Goal: Task Accomplishment & Management: Manage account settings

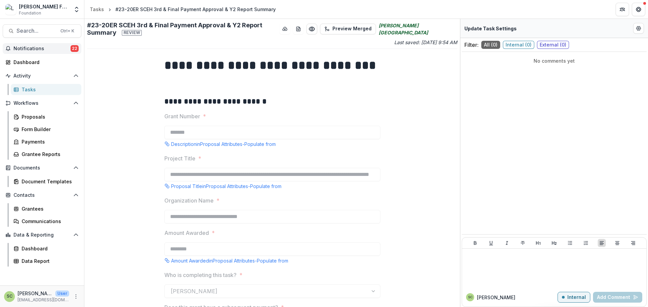
click at [42, 48] on span "Notifications" at bounding box center [41, 49] width 57 height 6
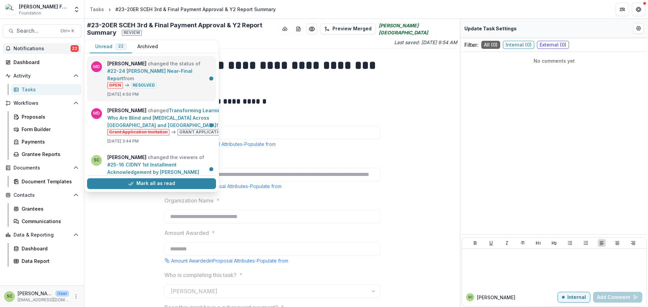
click at [136, 68] on link "#22-24 Perkins Near-Final Report" at bounding box center [149, 74] width 85 height 13
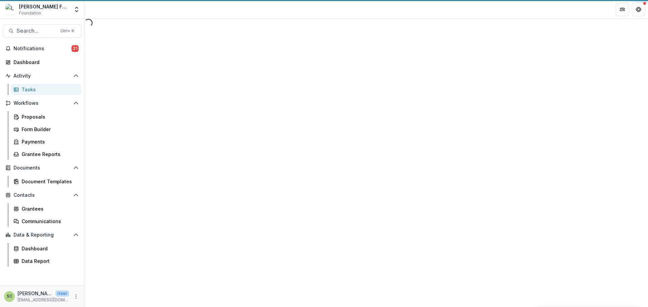
select select "********"
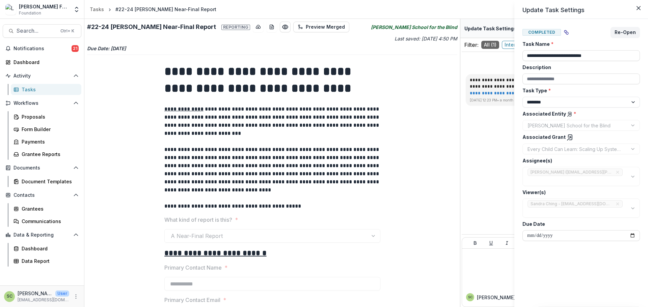
click at [287, 96] on div "**********" at bounding box center [324, 153] width 648 height 307
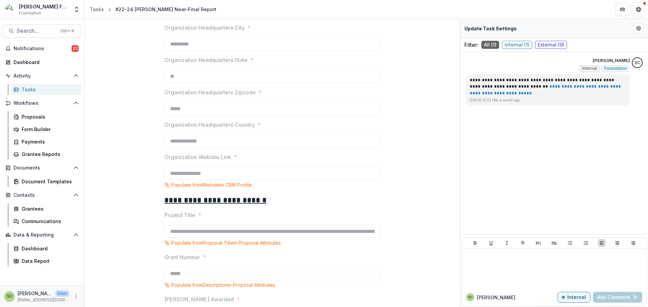
scroll to position [574, 0]
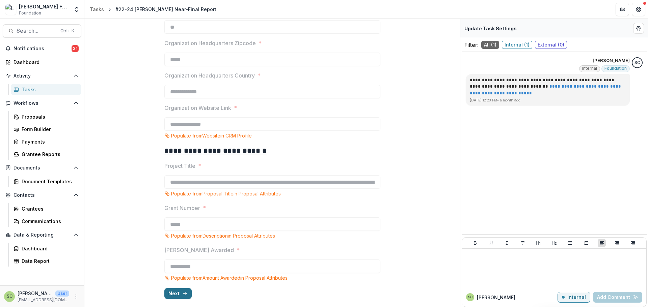
click at [190, 294] on div "Next" at bounding box center [272, 293] width 216 height 11
click at [187, 293] on button "Next" at bounding box center [177, 293] width 27 height 11
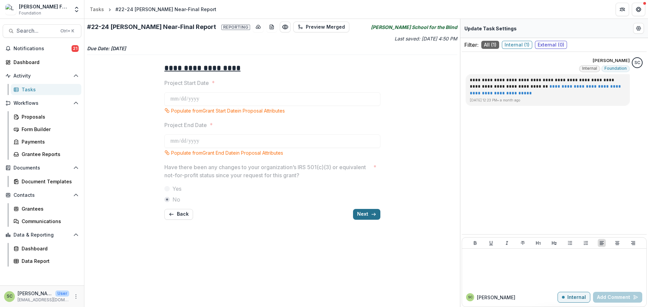
click at [368, 215] on button "Next" at bounding box center [366, 214] width 27 height 11
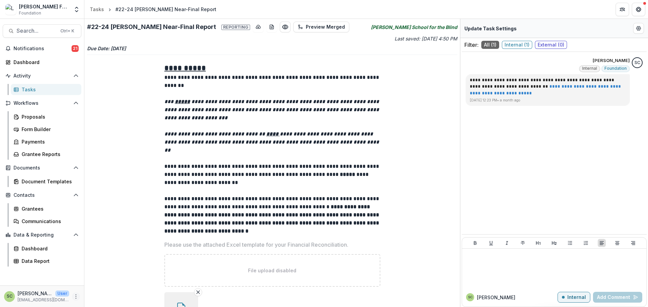
click at [76, 296] on icon "More" at bounding box center [75, 296] width 5 height 5
click at [253, 28] on button "download-button" at bounding box center [258, 27] width 11 height 11
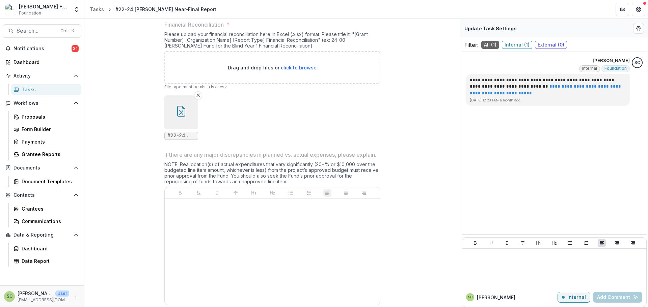
scroll to position [353, 0]
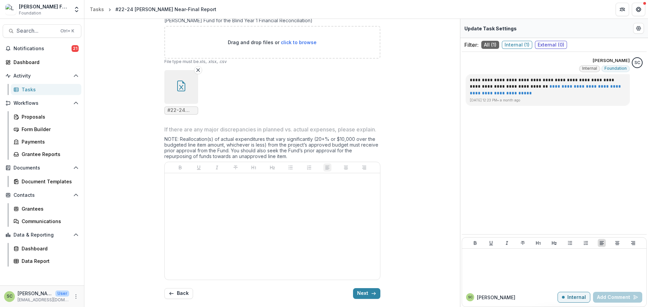
drag, startPoint x: 417, startPoint y: 122, endPoint x: 395, endPoint y: 199, distance: 79.6
click at [417, 122] on div "**********" at bounding box center [272, 5] width 370 height 600
click at [364, 289] on button "Next" at bounding box center [366, 293] width 27 height 11
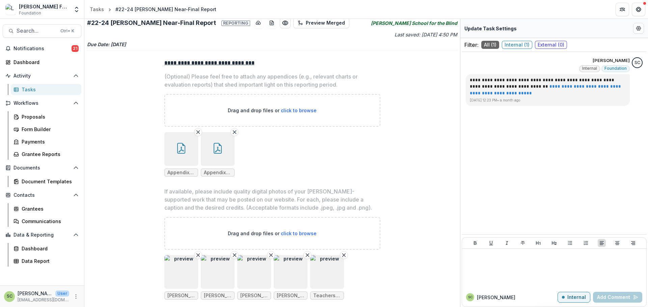
scroll to position [0, 0]
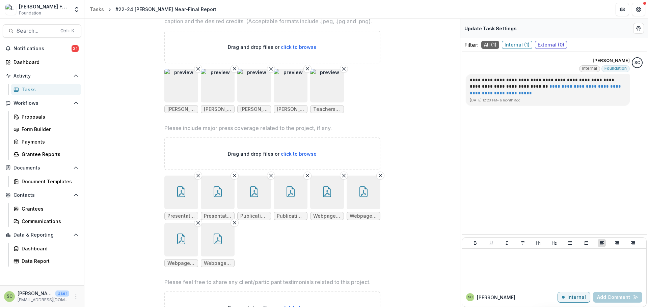
scroll to position [202, 0]
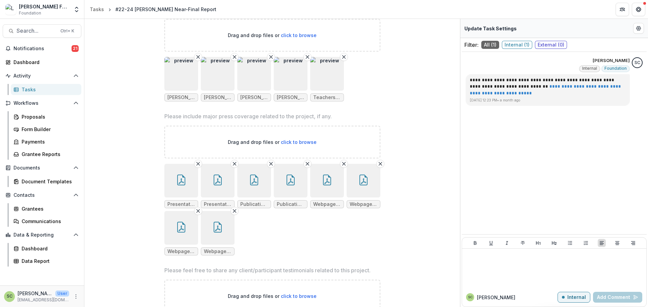
click at [374, 190] on button "button" at bounding box center [364, 181] width 34 height 34
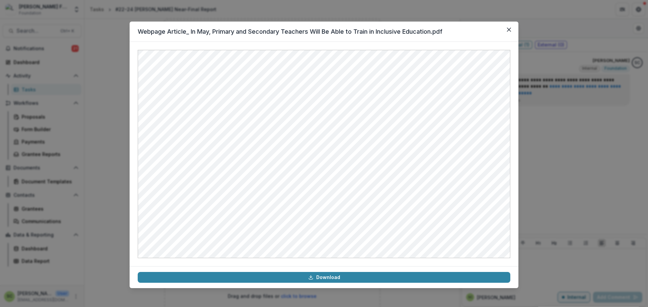
click at [557, 172] on div "Webpage Article_ In May, Primary and Secondary Teachers Will Be Able to Train i…" at bounding box center [324, 153] width 648 height 307
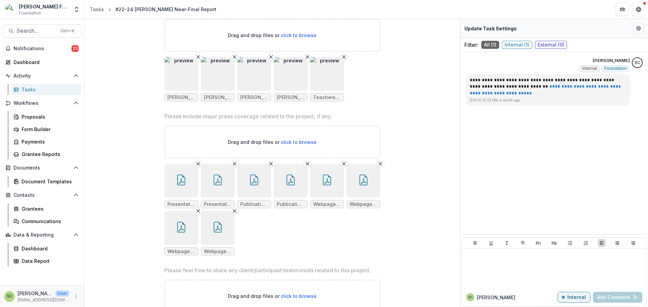
click at [189, 191] on button "button" at bounding box center [181, 181] width 34 height 34
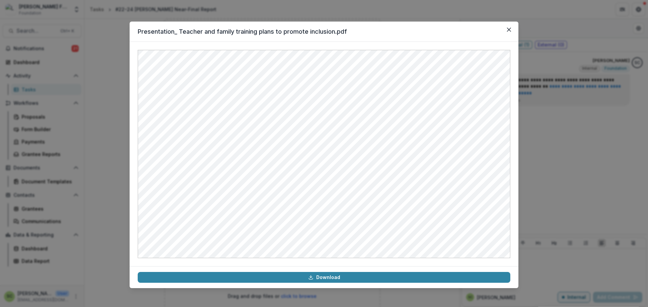
click at [560, 141] on div "Presentation_ Teacher and family training plans to promote inclusion.pdf Downlo…" at bounding box center [324, 153] width 648 height 307
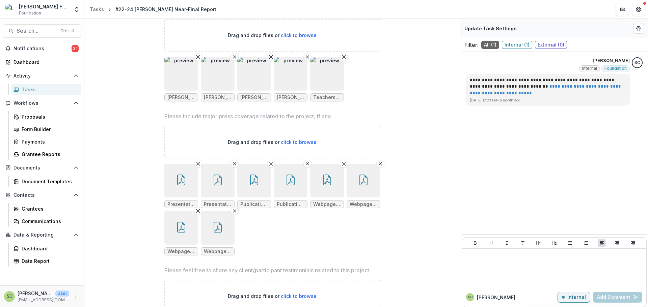
click at [218, 190] on button "button" at bounding box center [218, 181] width 34 height 34
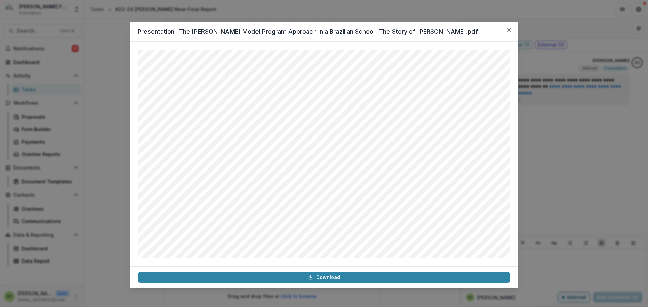
click at [543, 171] on div "Presentation_ The Perkins Model Program Approach in a Brazilian School_ The Sto…" at bounding box center [324, 153] width 648 height 307
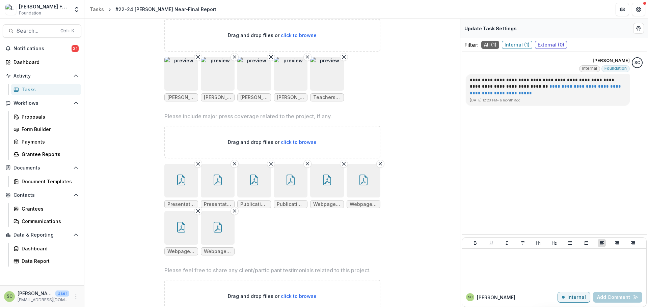
click at [260, 193] on button "button" at bounding box center [254, 181] width 34 height 34
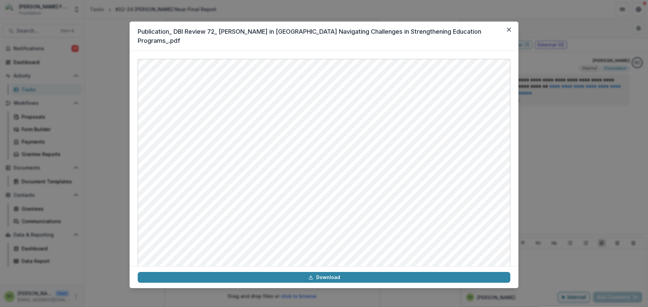
click at [540, 156] on div "Publication_ DBI Review 72_ Perkins in Latin America_ Navigating Challenges in …" at bounding box center [324, 153] width 648 height 307
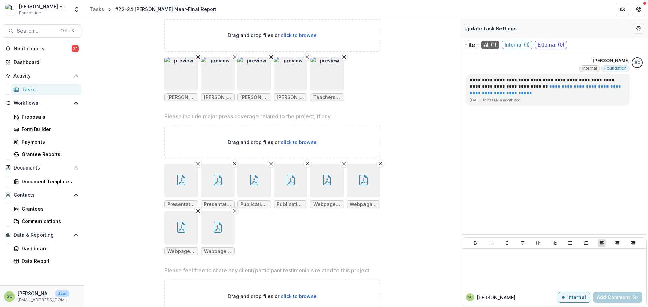
click at [258, 184] on button "button" at bounding box center [254, 181] width 34 height 34
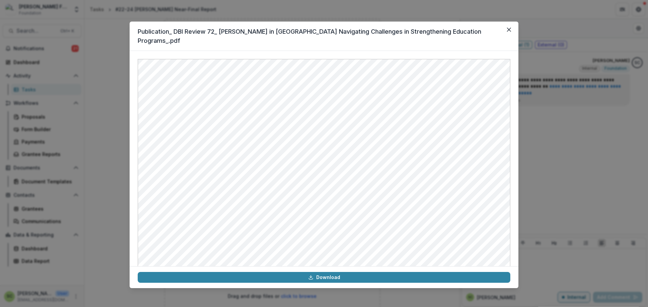
click at [602, 153] on div "Publication_ DBI Review 72_ Perkins in Latin America_ Navigating Challenges in …" at bounding box center [324, 153] width 648 height 307
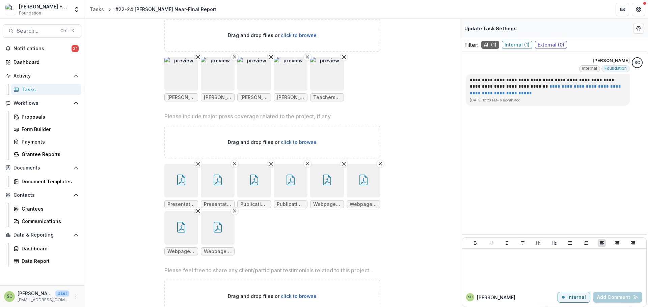
click at [284, 186] on button "button" at bounding box center [291, 181] width 34 height 34
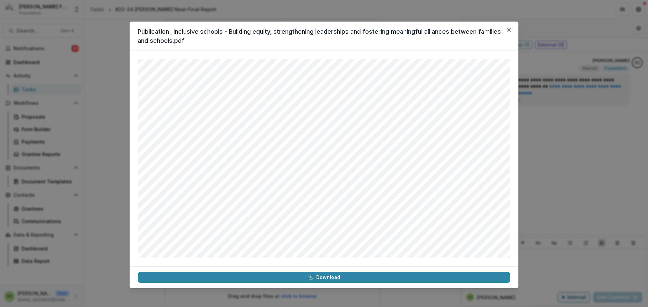
drag, startPoint x: 587, startPoint y: 174, endPoint x: 509, endPoint y: 190, distance: 79.6
click at [586, 174] on div "Publication_ Inclusive schools - Building equity, strengthening leaderships and…" at bounding box center [324, 153] width 648 height 307
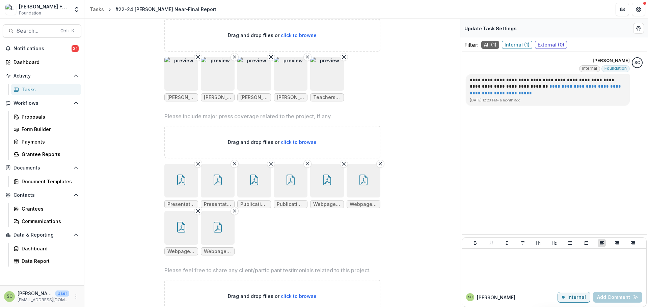
click at [328, 190] on button "button" at bounding box center [327, 181] width 34 height 34
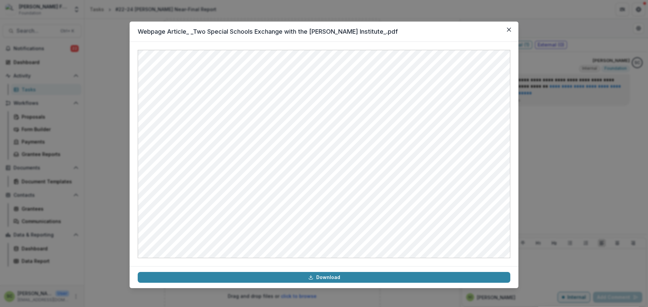
click at [594, 170] on div "Webpage Article_ _Two Special Schools Exchange with the Perkins Institute_.pdf …" at bounding box center [324, 153] width 648 height 307
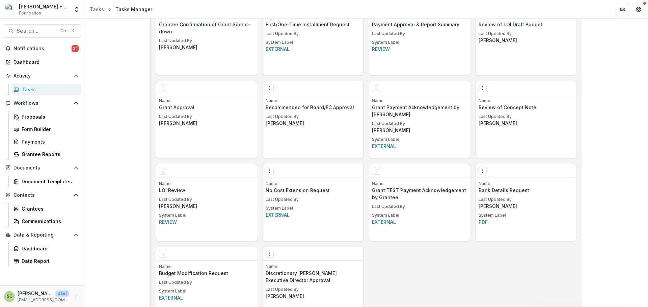
scroll to position [540, 0]
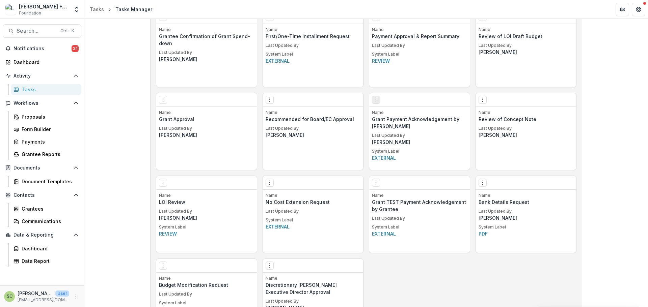
click at [372, 104] on button "Options" at bounding box center [376, 100] width 8 height 8
click at [388, 111] on link "Edit" at bounding box center [414, 113] width 83 height 11
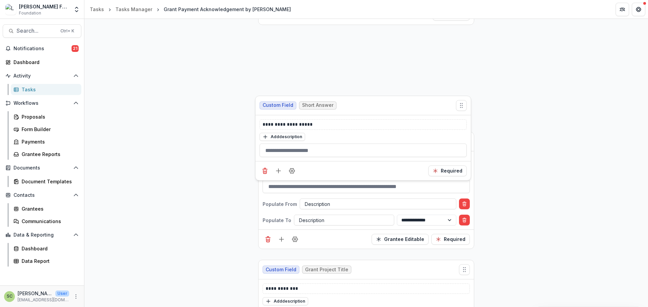
scroll to position [607, 0]
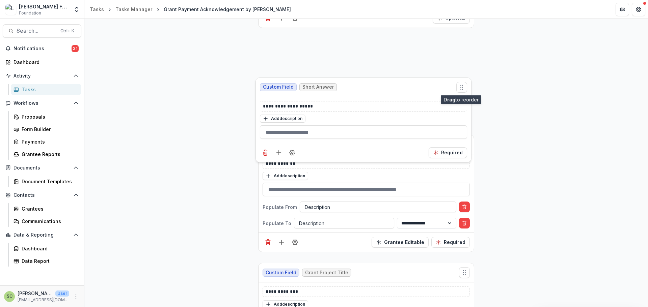
drag, startPoint x: 464, startPoint y: 164, endPoint x: 462, endPoint y: 85, distance: 79.0
click at [461, 86] on icon "Move field" at bounding box center [461, 87] width 7 height 7
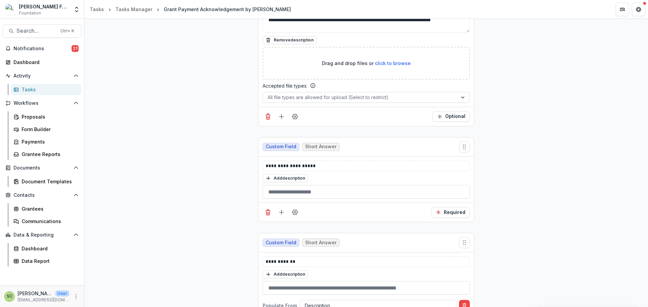
scroll to position [540, 0]
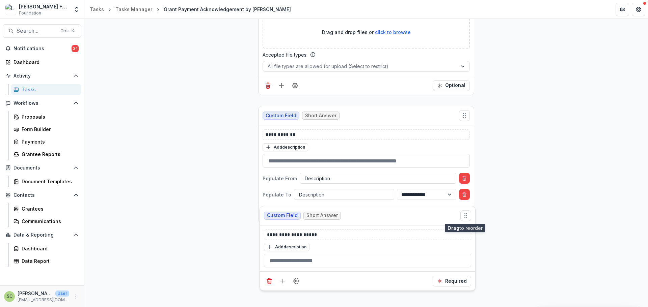
drag, startPoint x: 465, startPoint y: 114, endPoint x: 467, endPoint y: 203, distance: 89.1
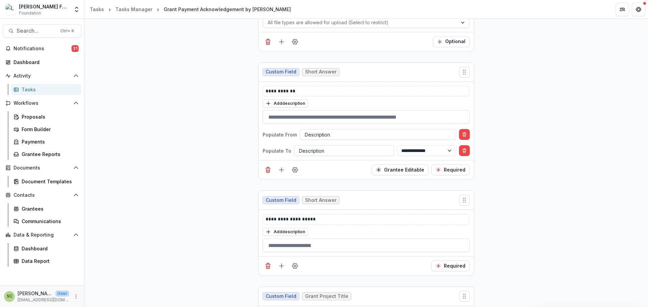
scroll to position [709, 0]
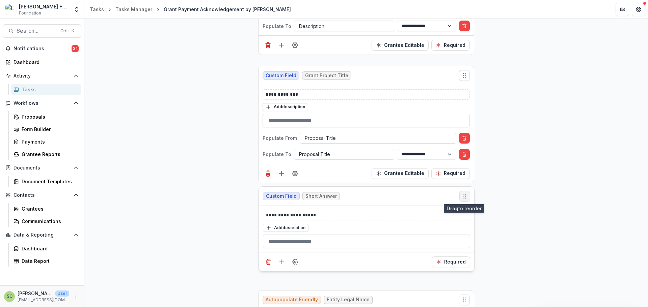
drag, startPoint x: 460, startPoint y: 76, endPoint x: 460, endPoint y: 197, distance: 120.8
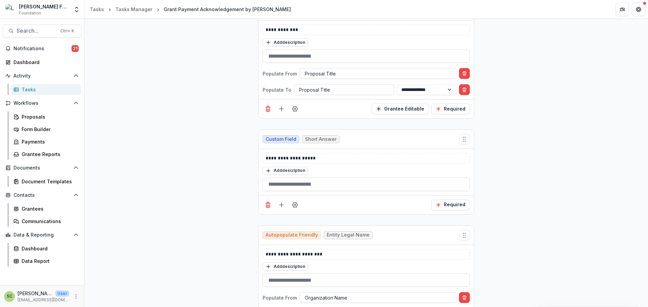
scroll to position [776, 0]
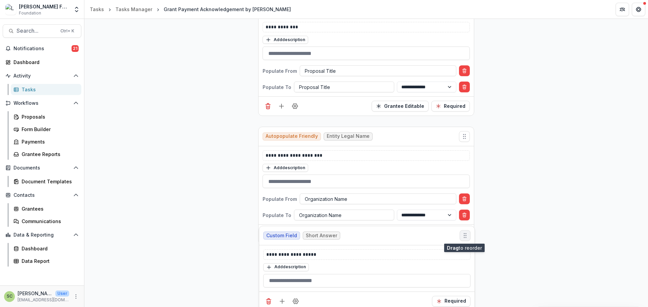
drag, startPoint x: 464, startPoint y: 135, endPoint x: 465, endPoint y: 234, distance: 99.2
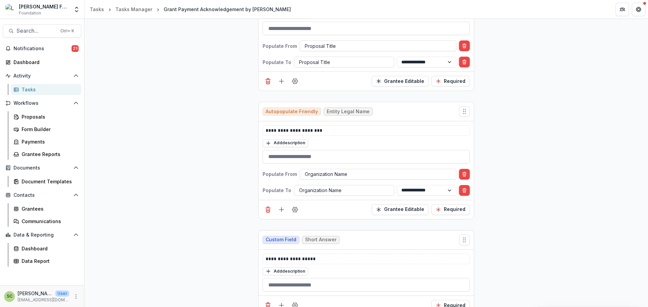
scroll to position [844, 0]
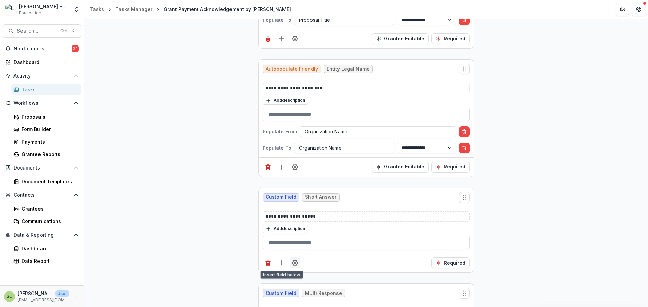
click at [297, 264] on icon "Field Settings" at bounding box center [295, 263] width 7 height 7
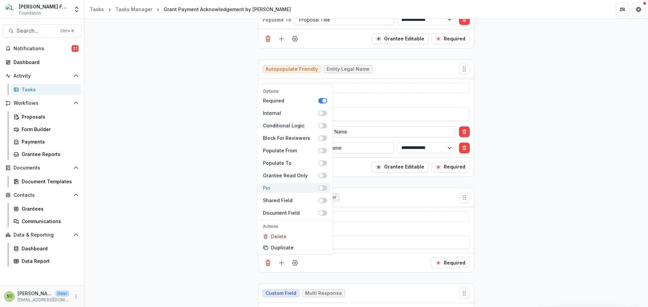
click at [320, 186] on label at bounding box center [322, 188] width 9 height 5
click at [322, 188] on span at bounding box center [324, 188] width 4 height 4
click at [322, 188] on span at bounding box center [322, 188] width 9 height 5
click at [549, 174] on div "**********" at bounding box center [365, 188] width 563 height 1825
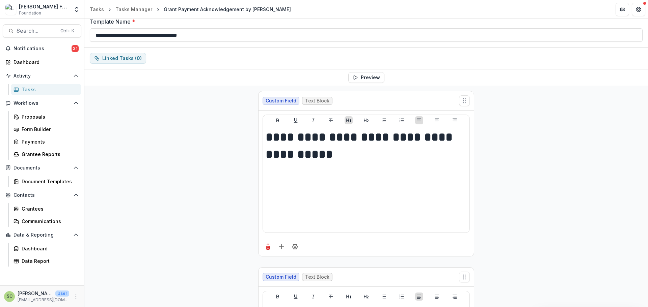
scroll to position [0, 0]
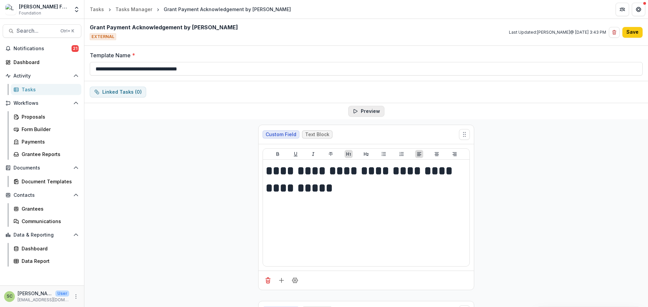
click at [376, 111] on button "Preview" at bounding box center [366, 111] width 36 height 11
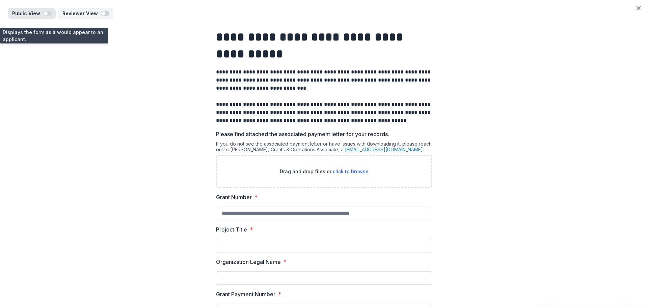
click at [36, 16] on p "Public View" at bounding box center [27, 14] width 31 height 6
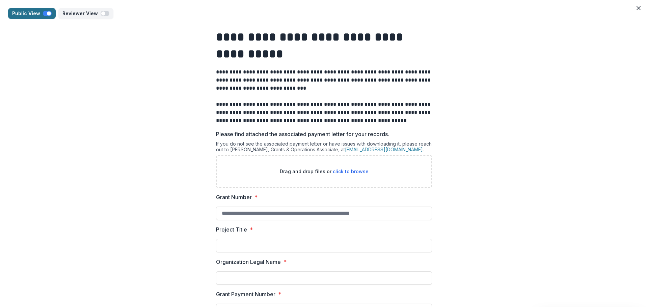
click at [36, 16] on p "Public View" at bounding box center [27, 14] width 31 height 6
click at [633, 8] on button "Close" at bounding box center [638, 8] width 11 height 11
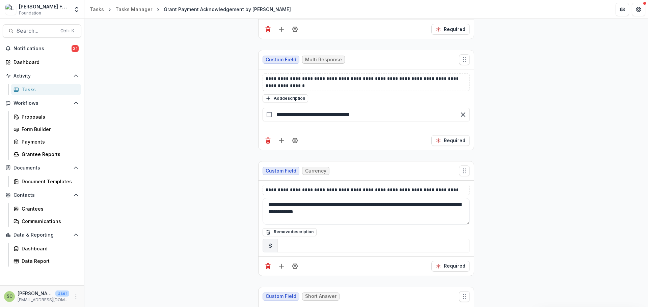
scroll to position [978, 0]
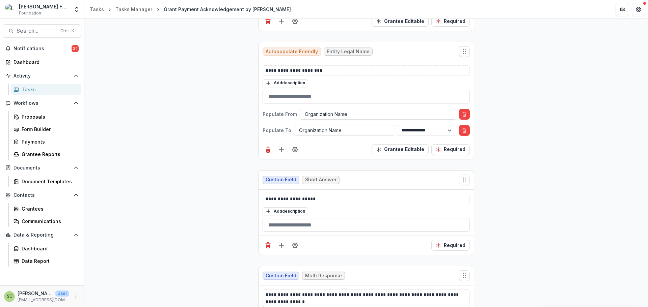
scroll to position [877, 0]
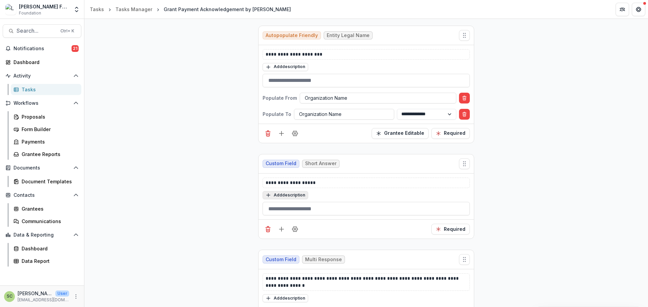
click at [294, 195] on button "Add description" at bounding box center [286, 195] width 46 height 8
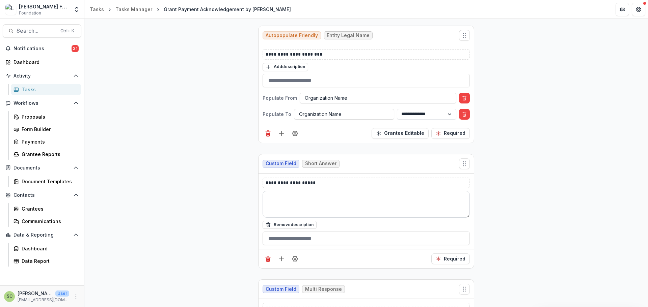
click at [294, 199] on textarea at bounding box center [366, 204] width 207 height 27
drag, startPoint x: 279, startPoint y: 196, endPoint x: 261, endPoint y: 197, distance: 17.5
click at [261, 197] on div "**********" at bounding box center [365, 212] width 215 height 76
click at [347, 199] on textarea "**********" at bounding box center [366, 204] width 207 height 27
click at [368, 198] on textarea "**********" at bounding box center [366, 204] width 207 height 27
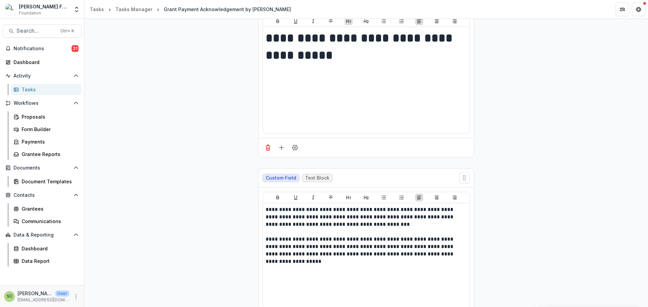
scroll to position [0, 0]
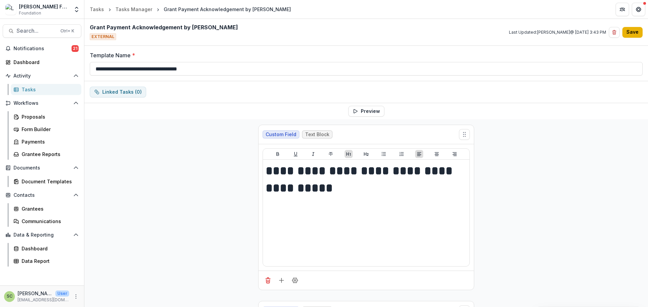
type textarea "**********"
click at [627, 34] on button "Save" at bounding box center [632, 32] width 20 height 11
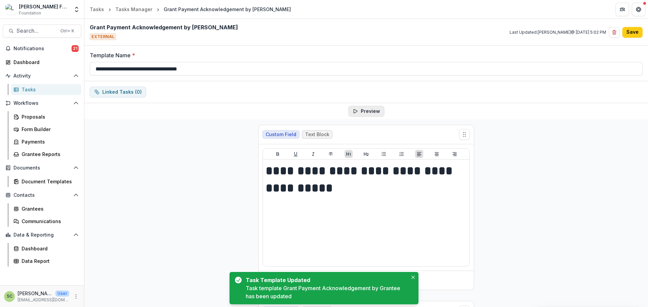
click at [374, 112] on button "Preview" at bounding box center [366, 111] width 36 height 11
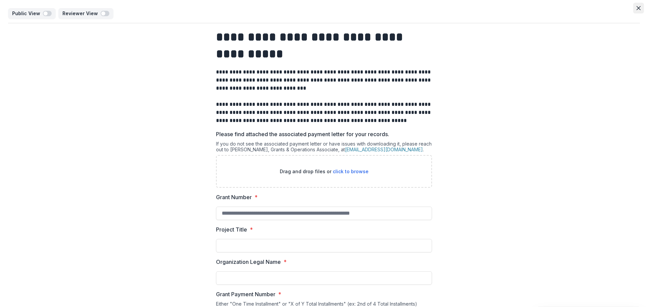
click at [633, 8] on button "Close" at bounding box center [638, 8] width 11 height 11
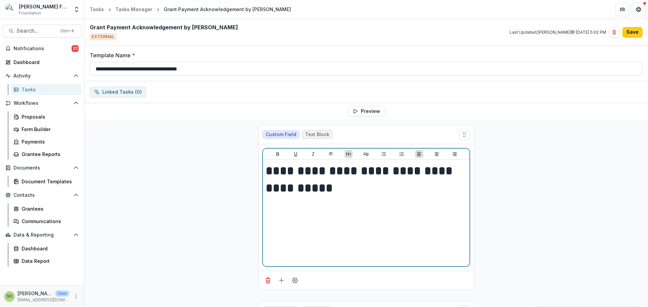
click at [302, 172] on h1 "**********" at bounding box center [366, 180] width 201 height 34
click at [278, 172] on h1 "**********" at bounding box center [366, 180] width 201 height 34
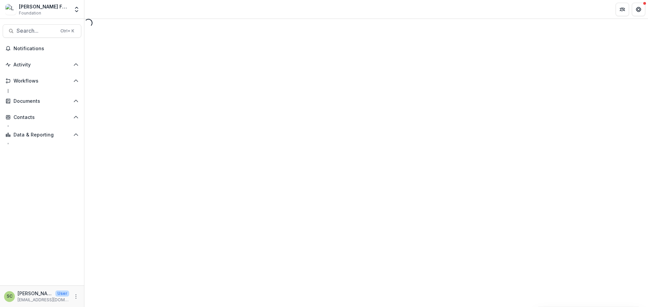
select select "********"
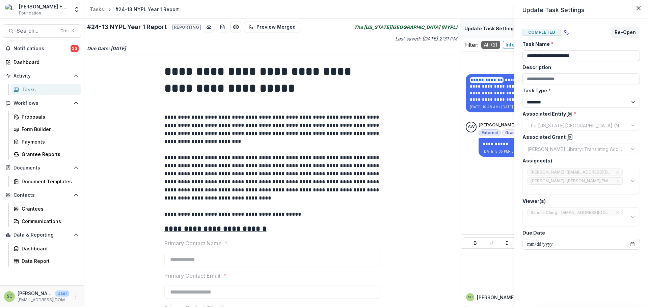
click at [485, 174] on div "**********" at bounding box center [324, 153] width 648 height 307
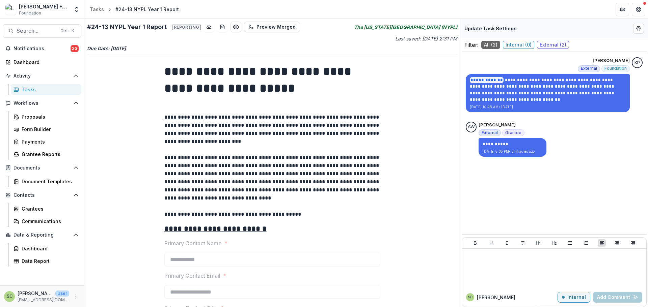
click at [68, 51] on span "Notifications" at bounding box center [41, 49] width 57 height 6
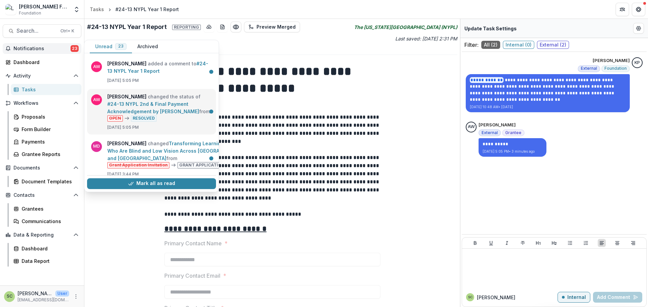
click at [172, 101] on link "#24-13 NYPL 2nd & Final Payment Acknowledgement by [PERSON_NAME]" at bounding box center [153, 107] width 92 height 13
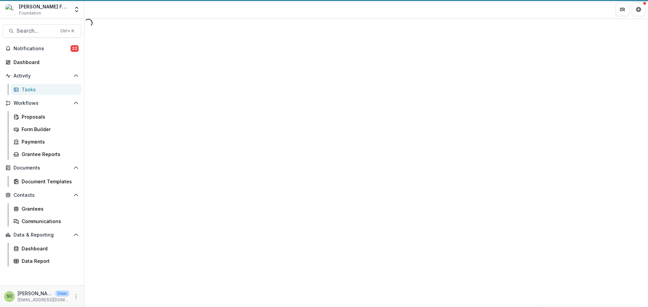
select select "********"
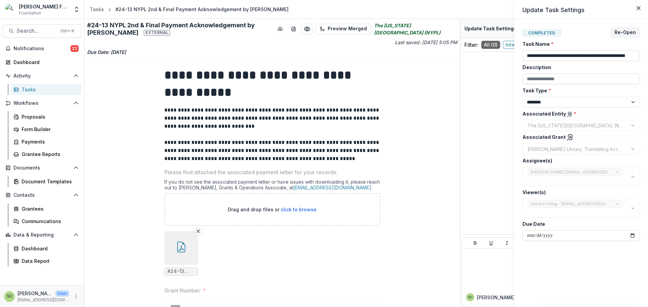
click at [413, 121] on div "**********" at bounding box center [324, 153] width 648 height 307
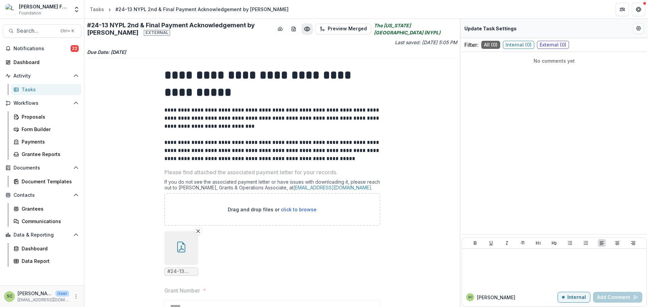
click at [310, 30] on icon "Preview 7d4f9b6d-e799-4bf0-9353-bdb906ed2c9a.pdf" at bounding box center [307, 29] width 7 height 7
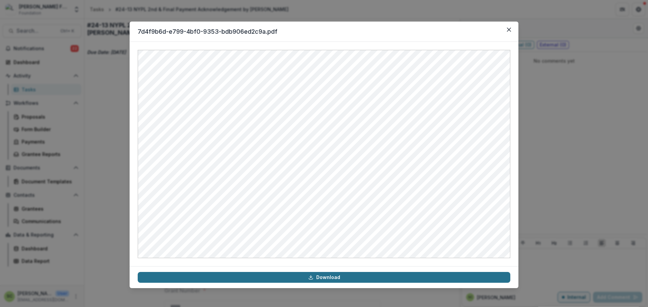
click at [340, 280] on link "Download" at bounding box center [324, 277] width 373 height 11
click at [631, 187] on div "7d4f9b6d-e799-4bf0-9353-bdb906ed2c9a.pdf Download" at bounding box center [324, 153] width 648 height 307
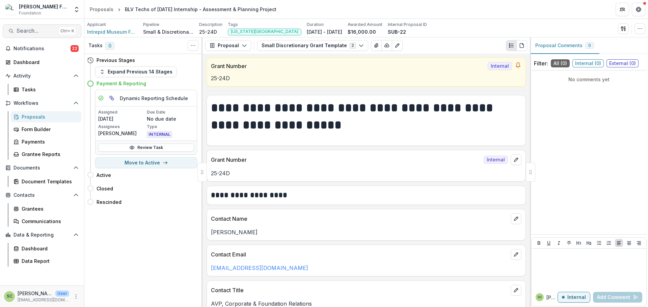
click at [43, 31] on span "Search..." at bounding box center [37, 31] width 40 height 6
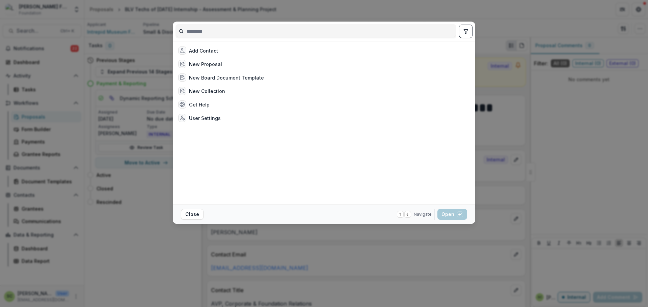
click at [53, 52] on div "Add Contact New Proposal New Board Document Template New Collection Get Help Us…" at bounding box center [324, 153] width 648 height 307
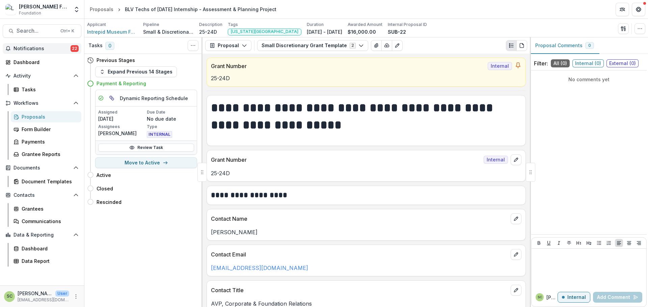
click at [73, 50] on span "22" at bounding box center [75, 48] width 8 height 7
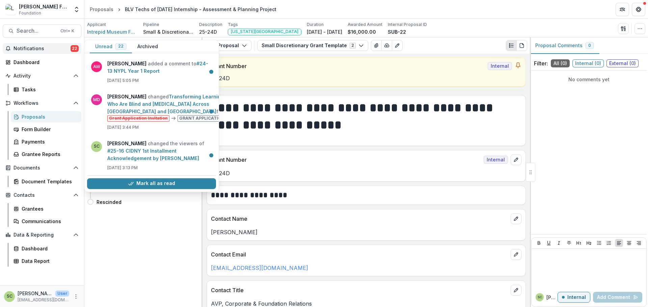
click at [151, 48] on button "Archived" at bounding box center [147, 46] width 31 height 13
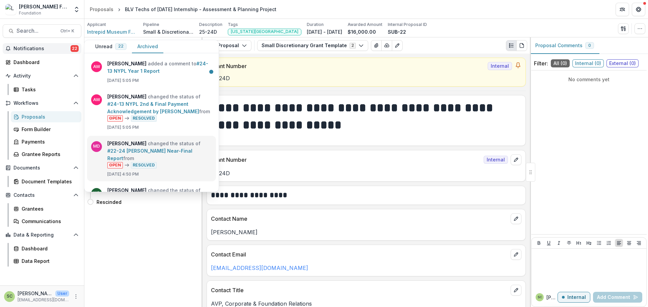
click at [173, 148] on link "#22-24 [PERSON_NAME] Near-Final Report" at bounding box center [149, 154] width 85 height 13
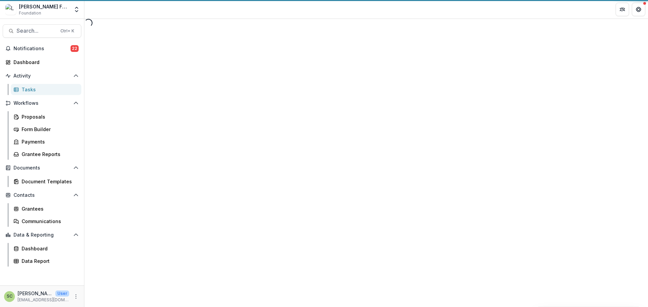
select select "********"
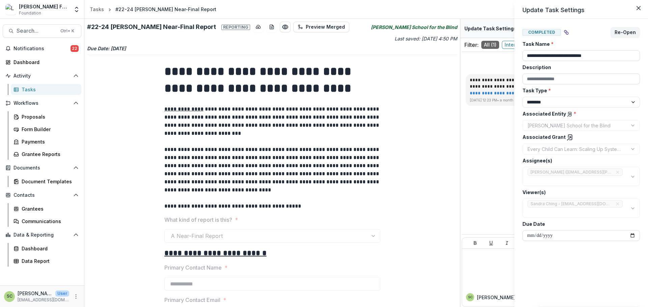
click at [567, 140] on icon at bounding box center [570, 137] width 7 height 7
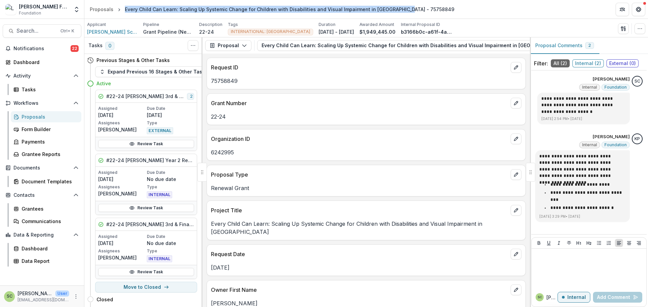
drag, startPoint x: 385, startPoint y: 11, endPoint x: 123, endPoint y: 10, distance: 261.2
click at [125, 10] on div "Every Child Can Learn: Scaling Up Systemic Change for Children with Disabilitie…" at bounding box center [289, 9] width 329 height 7
click at [27, 30] on span "Search..." at bounding box center [37, 31] width 40 height 6
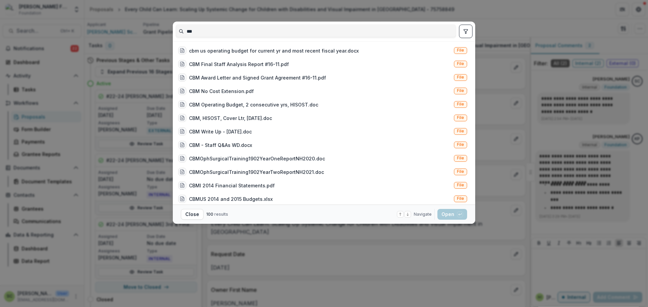
type input "***"
click at [466, 33] on icon "toggle filters" at bounding box center [466, 31] width 4 height 4
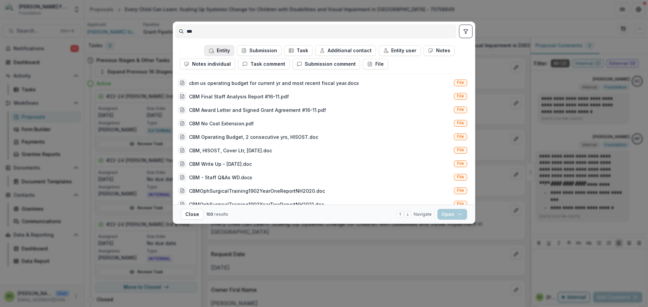
click at [230, 46] on button "Entity" at bounding box center [219, 50] width 30 height 11
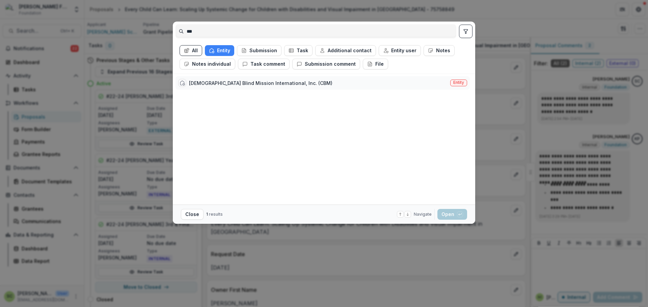
click at [232, 81] on div "[DEMOGRAPHIC_DATA] Blind Mission International, Inc. (CBM)" at bounding box center [260, 83] width 143 height 7
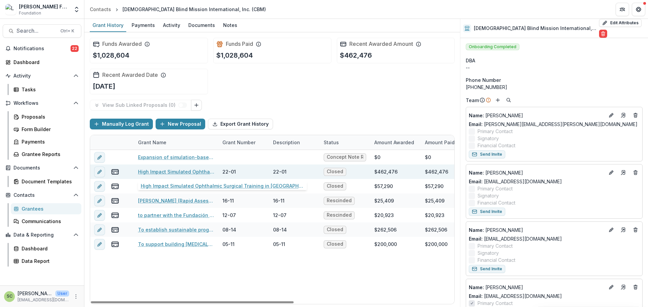
click at [180, 169] on link "High Impact Simulated Ophthalmic Surgical Training in sub-Saharan Africa - 7125…" at bounding box center [176, 171] width 76 height 7
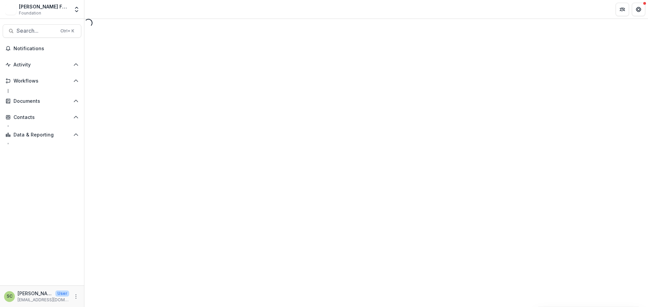
select select "********"
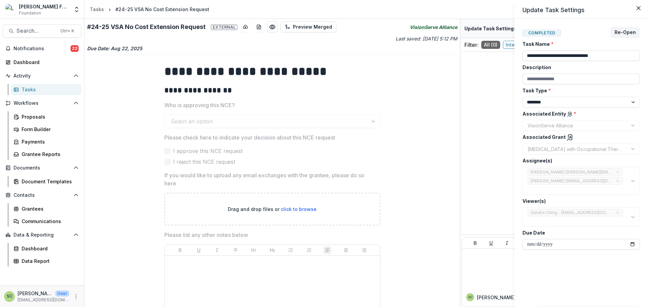
click at [292, 89] on div "**********" at bounding box center [324, 153] width 648 height 307
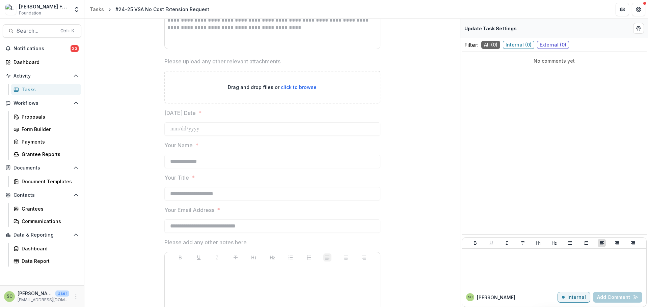
scroll to position [911, 0]
